Goal: Information Seeking & Learning: Learn about a topic

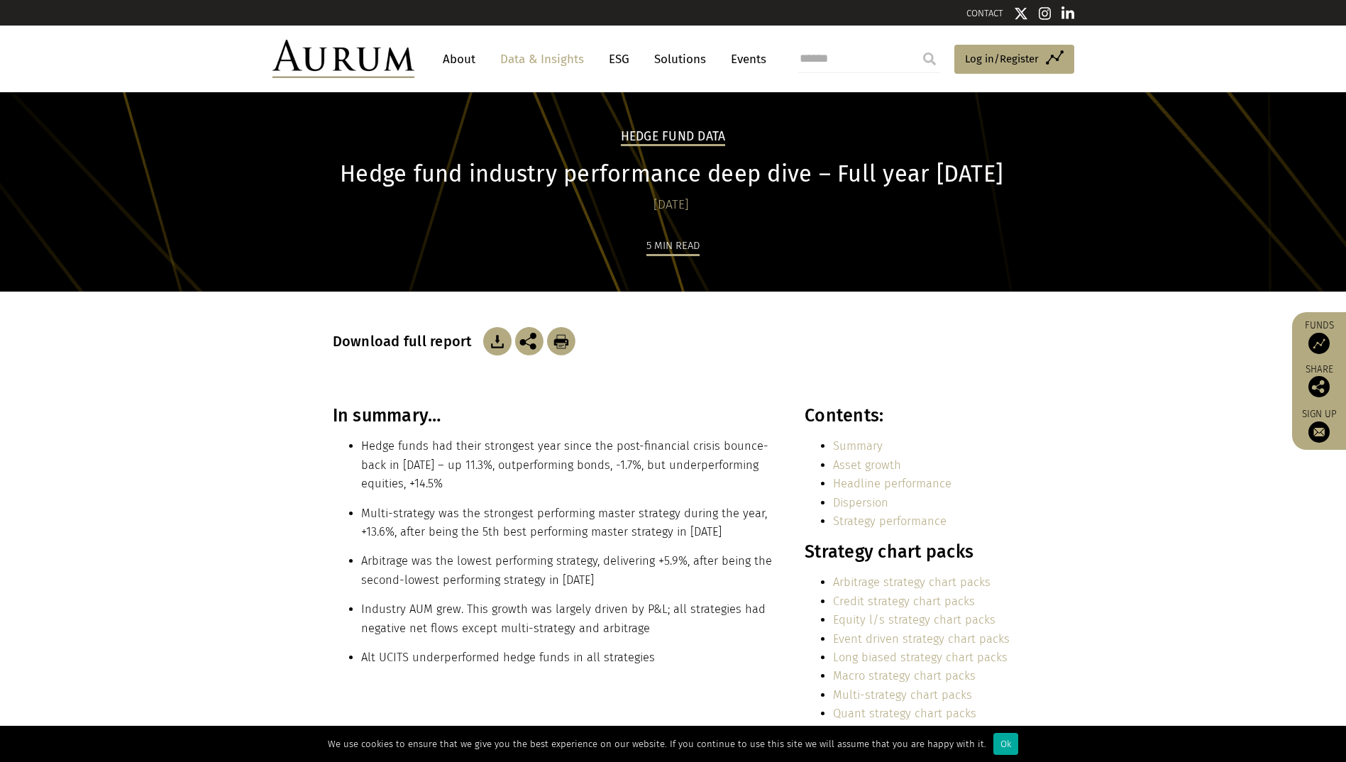
click at [538, 56] on link "Data & Insights" at bounding box center [542, 59] width 98 height 26
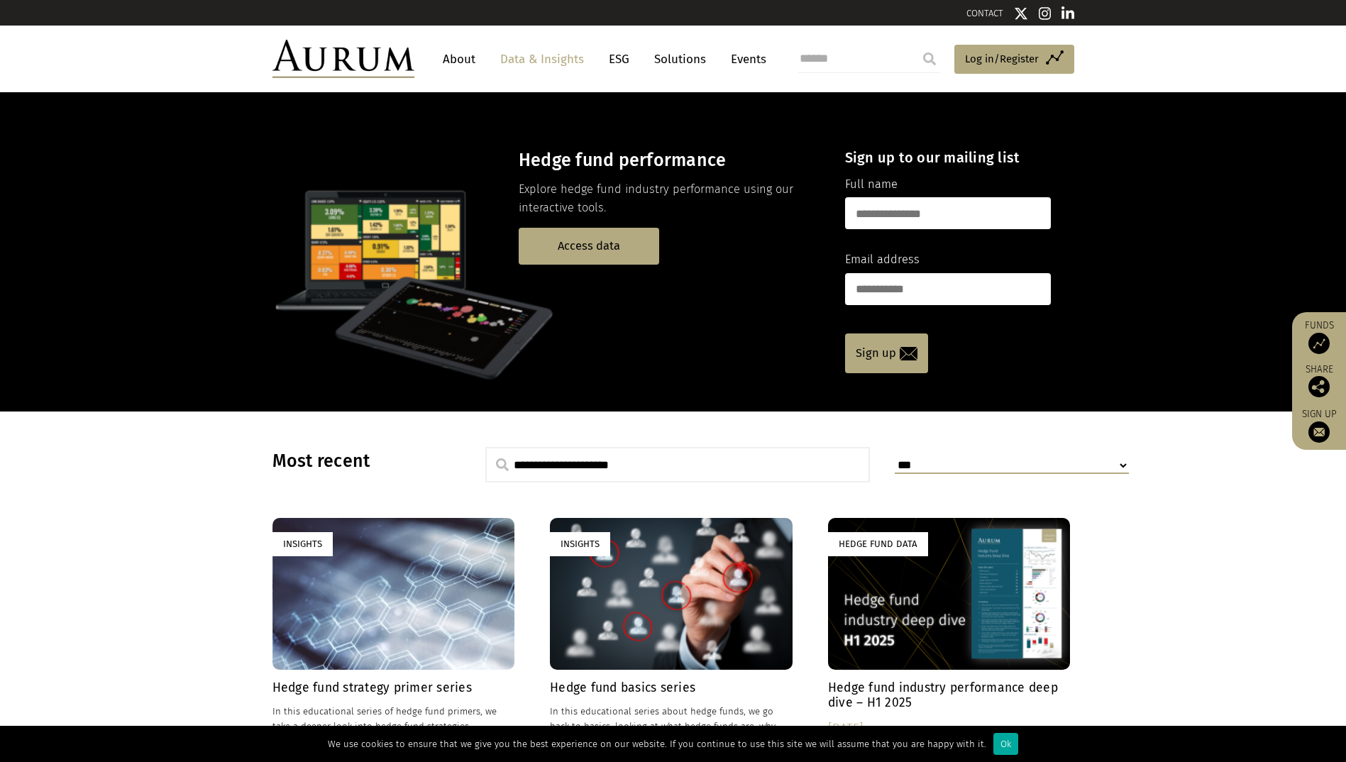
click at [590, 252] on link "Access data" at bounding box center [589, 246] width 140 height 36
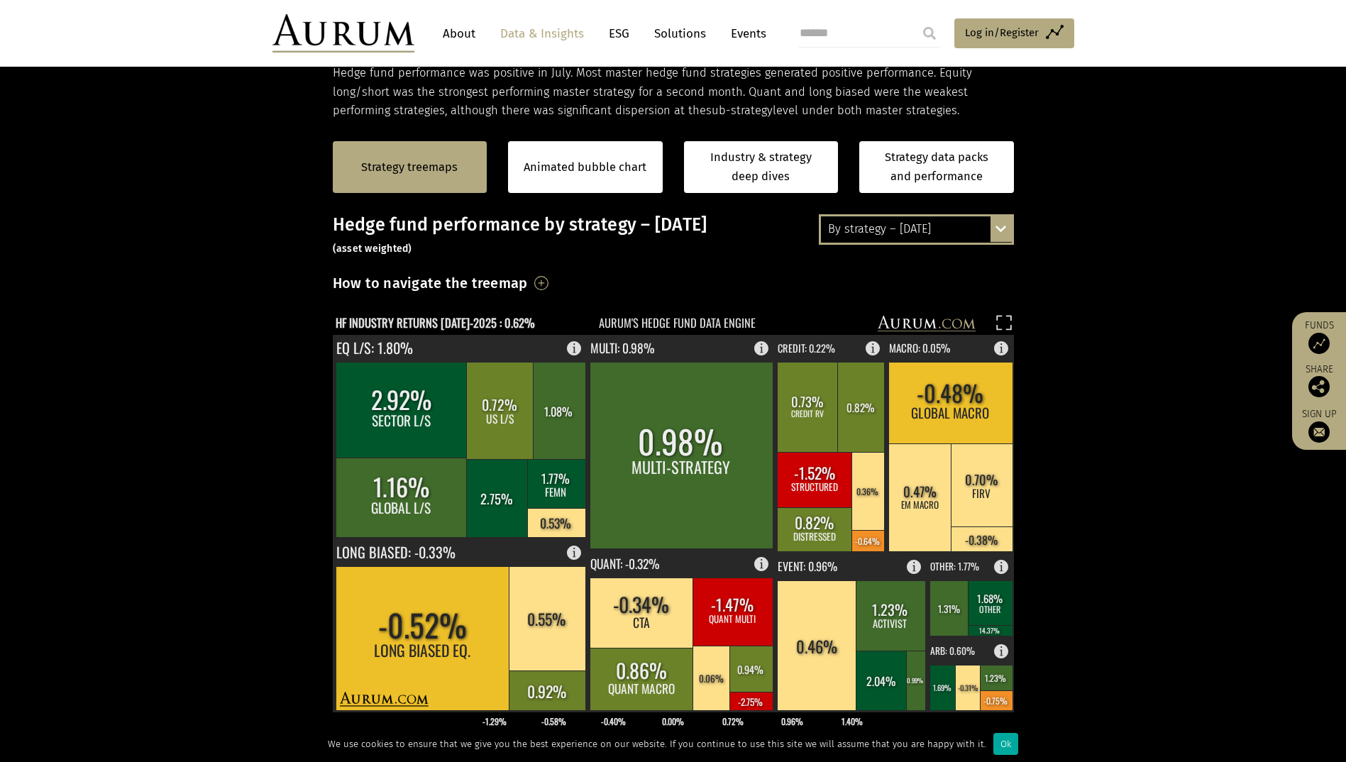
scroll to position [255, 0]
click at [1005, 240] on div "By strategy – [DATE] By strategy – [DATE] By strategy – year to date 2016 – [DA…" at bounding box center [916, 230] width 195 height 30
